Goal: Task Accomplishment & Management: Use online tool/utility

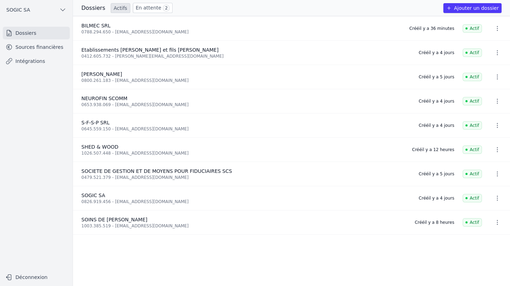
click at [33, 47] on link "Sources financières" at bounding box center [36, 47] width 67 height 13
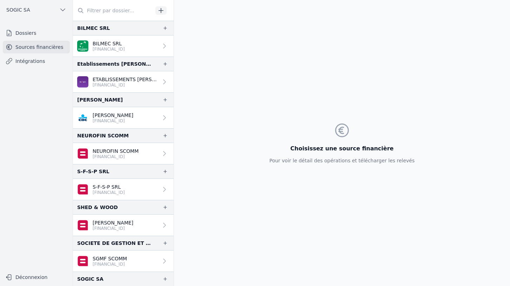
click at [31, 60] on link "Intégrations" at bounding box center [36, 61] width 67 height 13
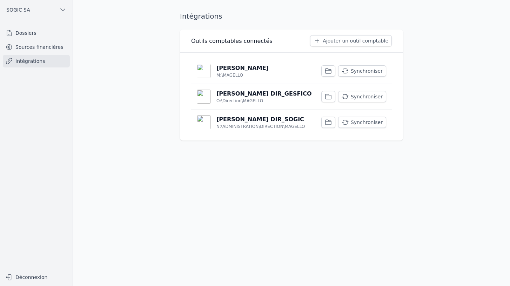
click at [234, 70] on p "[PERSON_NAME]" at bounding box center [243, 68] width 52 height 8
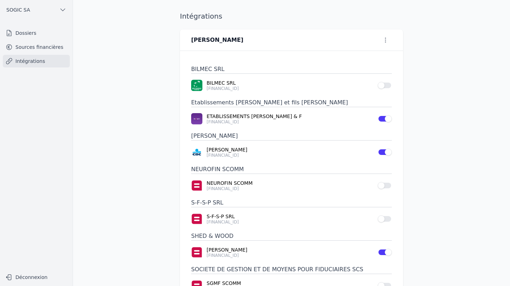
click at [386, 84] on button "Use setting" at bounding box center [385, 85] width 14 height 7
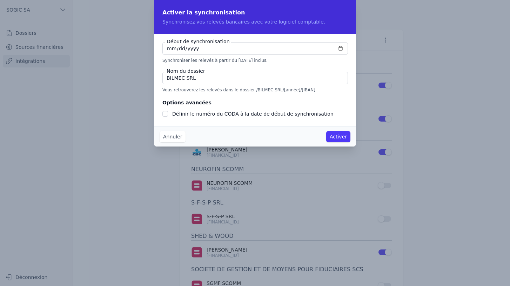
checkbox input "false"
type input "[DATE]"
click at [337, 135] on button "Activer" at bounding box center [338, 136] width 24 height 11
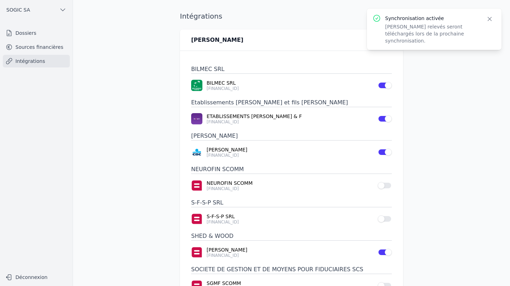
click at [26, 47] on link "Sources financières" at bounding box center [36, 47] width 67 height 13
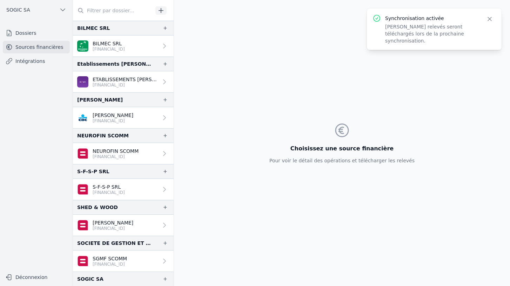
click at [30, 61] on link "Intégrations" at bounding box center [36, 61] width 67 height 13
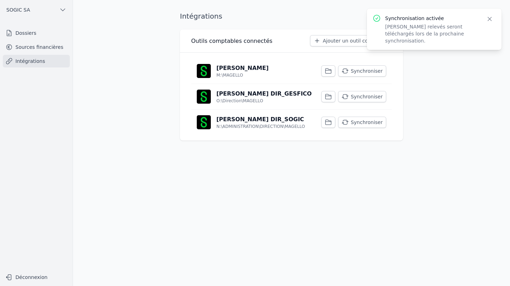
click at [35, 48] on link "Sources financières" at bounding box center [36, 47] width 67 height 13
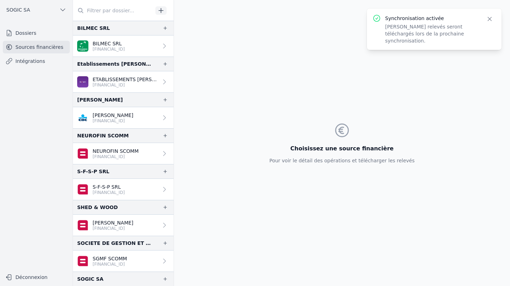
click at [125, 48] on p "[FINANCIAL_ID]" at bounding box center [109, 49] width 32 height 6
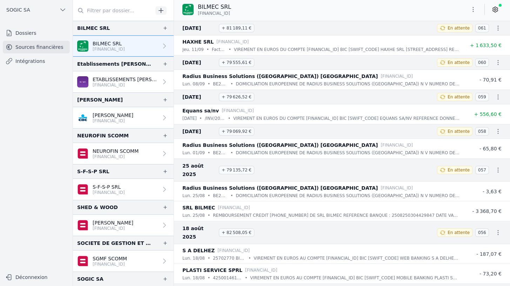
click at [18, 59] on link "Intégrations" at bounding box center [36, 61] width 67 height 13
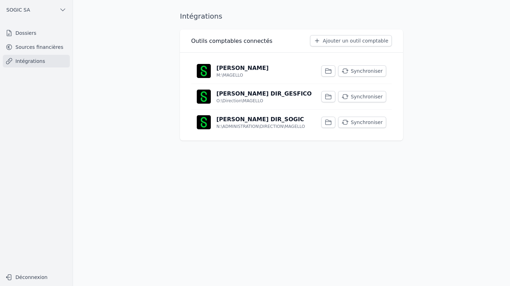
click at [28, 47] on link "Sources financières" at bounding box center [36, 47] width 67 height 13
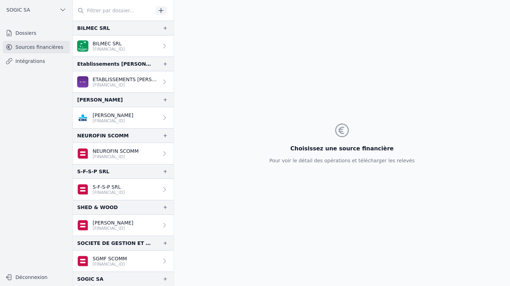
click at [161, 46] on icon at bounding box center [164, 45] width 7 height 7
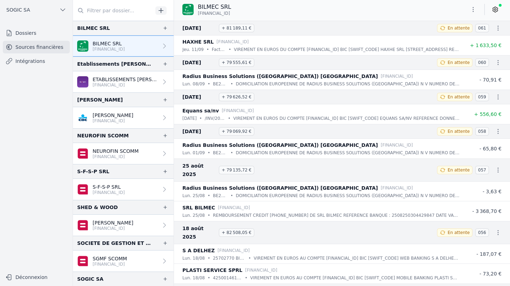
click at [497, 10] on icon at bounding box center [495, 9] width 7 height 7
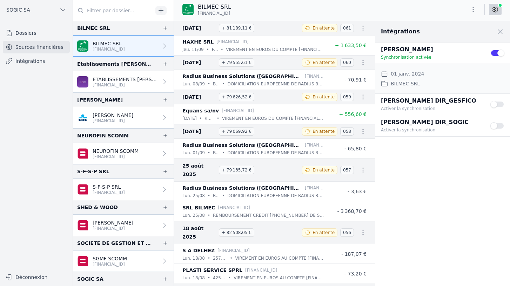
click at [474, 8] on icon "button" at bounding box center [473, 9] width 7 height 7
click at [348, 9] on div at bounding box center [255, 143] width 510 height 286
click at [501, 31] on span at bounding box center [500, 31] width 15 height 15
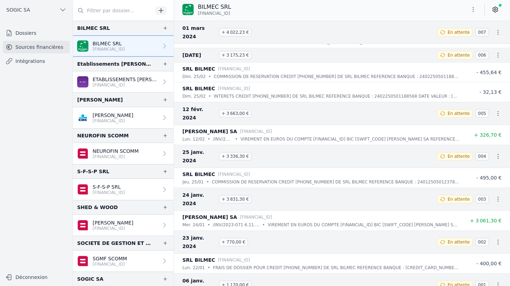
scroll to position [4363, 0]
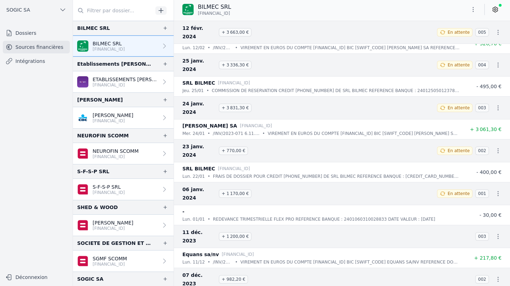
click at [32, 62] on link "Intégrations" at bounding box center [36, 61] width 67 height 13
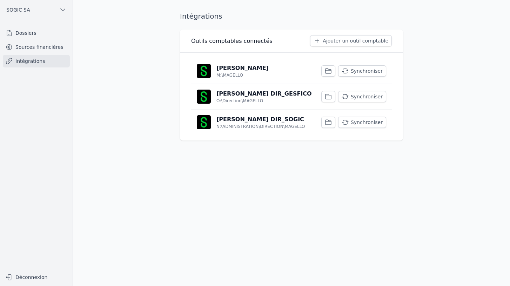
click at [366, 70] on button "Synchroniser" at bounding box center [362, 70] width 48 height 11
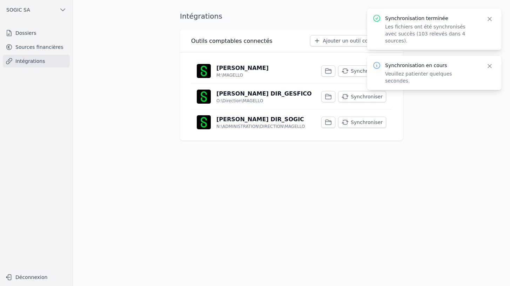
click at [490, 19] on icon "button" at bounding box center [490, 19] width 4 height 4
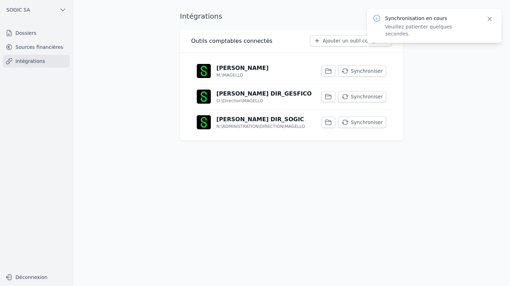
click at [489, 18] on icon "button" at bounding box center [490, 19] width 4 height 4
click at [29, 47] on link "Sources financières" at bounding box center [36, 47] width 67 height 13
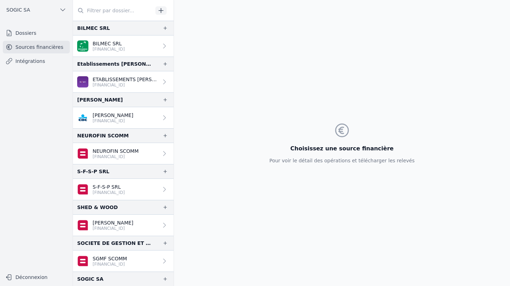
click at [26, 37] on link "Dossiers" at bounding box center [36, 33] width 67 height 13
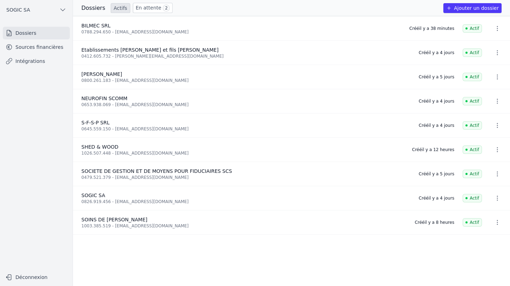
click at [45, 46] on link "Sources financières" at bounding box center [36, 47] width 67 height 13
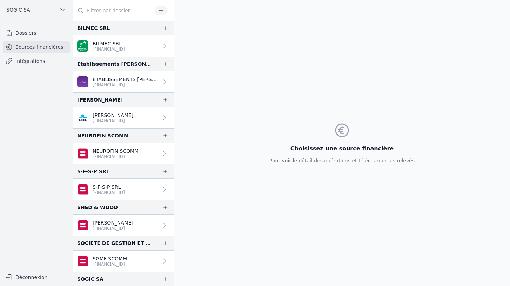
click at [118, 44] on p "BILMEC SRL" at bounding box center [109, 43] width 32 height 7
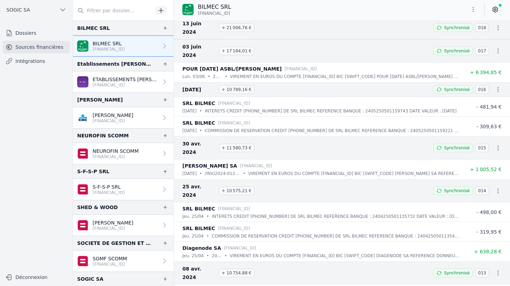
scroll to position [4144, 0]
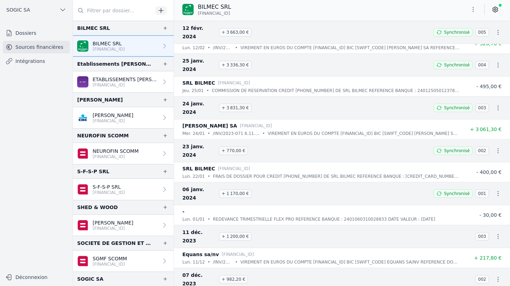
click at [478, 270] on link "Télécharger les CODA" at bounding box center [475, 271] width 64 height 13
click at [495, 275] on icon "button" at bounding box center [498, 278] width 7 height 7
click at [470, 237] on link "Télécharger les CODA" at bounding box center [475, 237] width 64 height 13
click at [497, 233] on icon "button" at bounding box center [498, 236] width 7 height 7
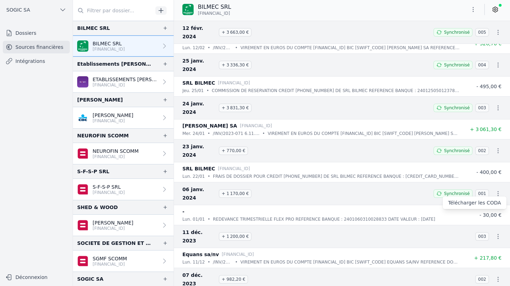
click at [467, 202] on link "Télécharger les CODA" at bounding box center [475, 202] width 64 height 13
